Goal: Task Accomplishment & Management: Use online tool/utility

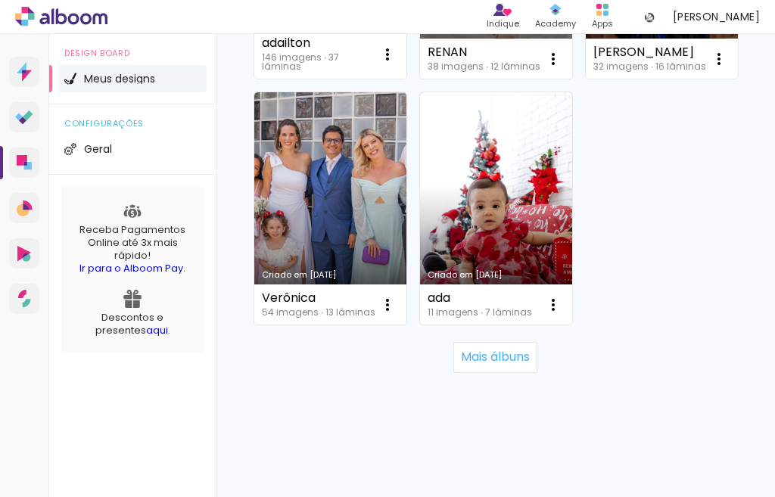
scroll to position [3052, 0]
drag, startPoint x: 475, startPoint y: 360, endPoint x: 603, endPoint y: 285, distance: 148.3
click at [0, 0] on slot "Mais álbuns" at bounding box center [0, 0] width 0 height 0
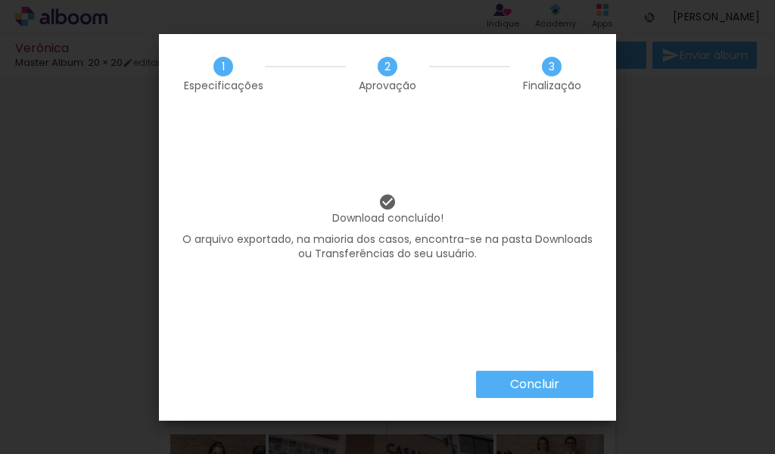
scroll to position [2869, 0]
